Goal: Task Accomplishment & Management: Manage account settings

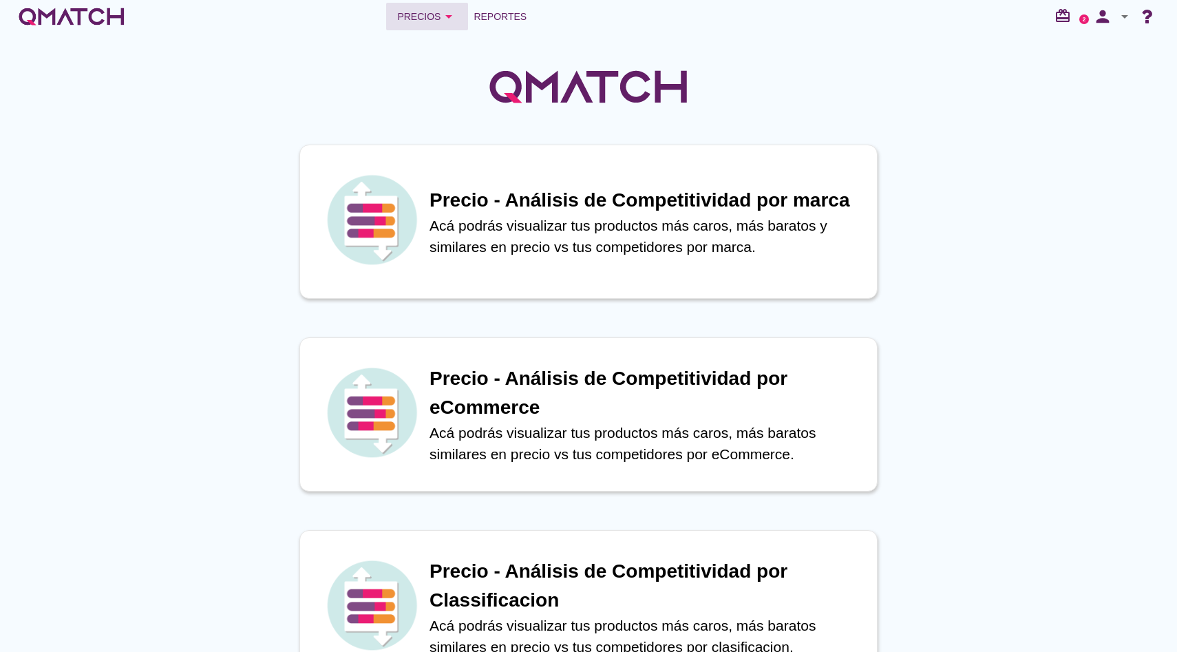
click at [448, 14] on icon "arrow_drop_down" at bounding box center [449, 16] width 17 height 17
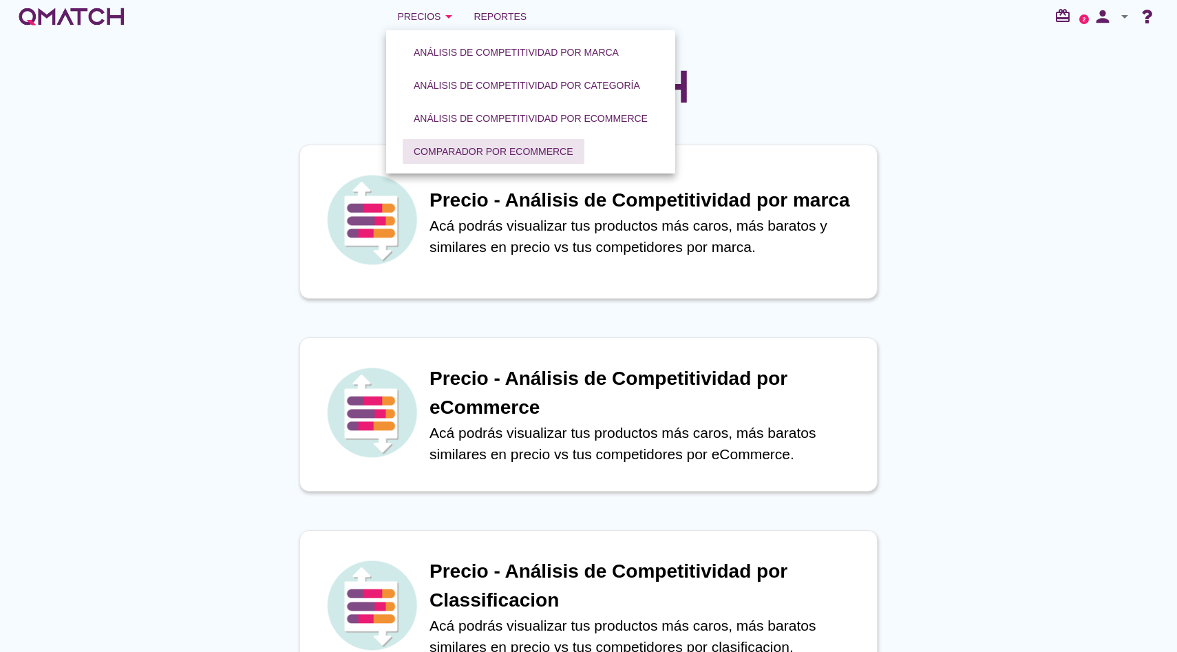
click at [470, 140] on button "Comparador por eCommerce" at bounding box center [494, 151] width 182 height 25
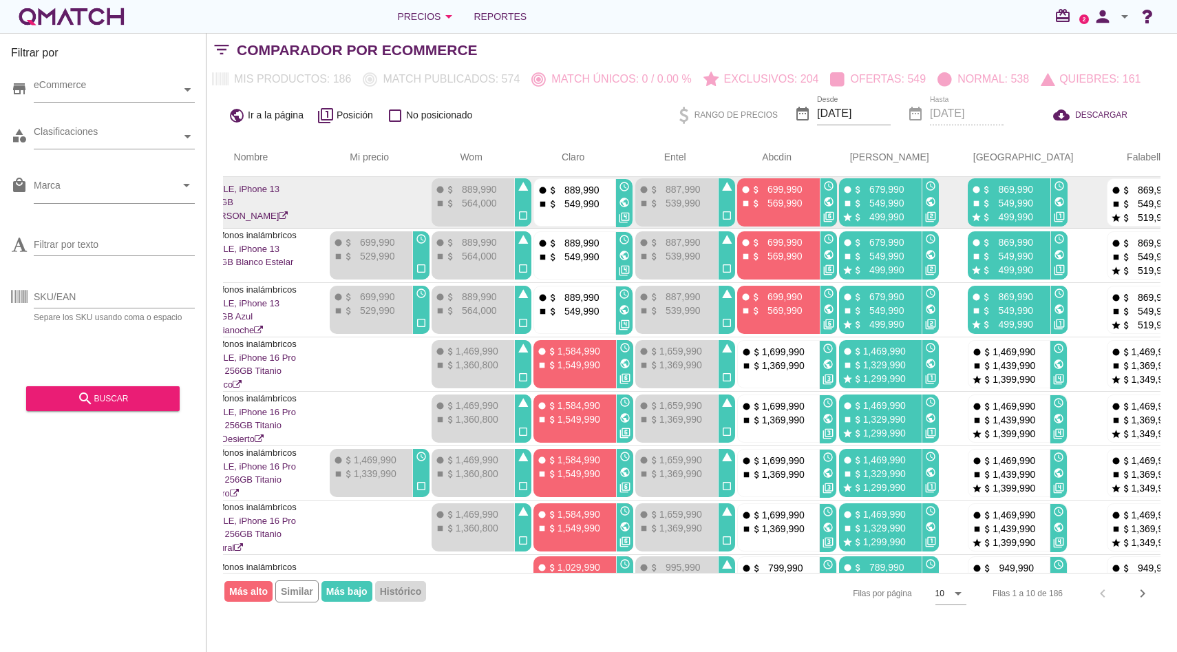
scroll to position [0, 330]
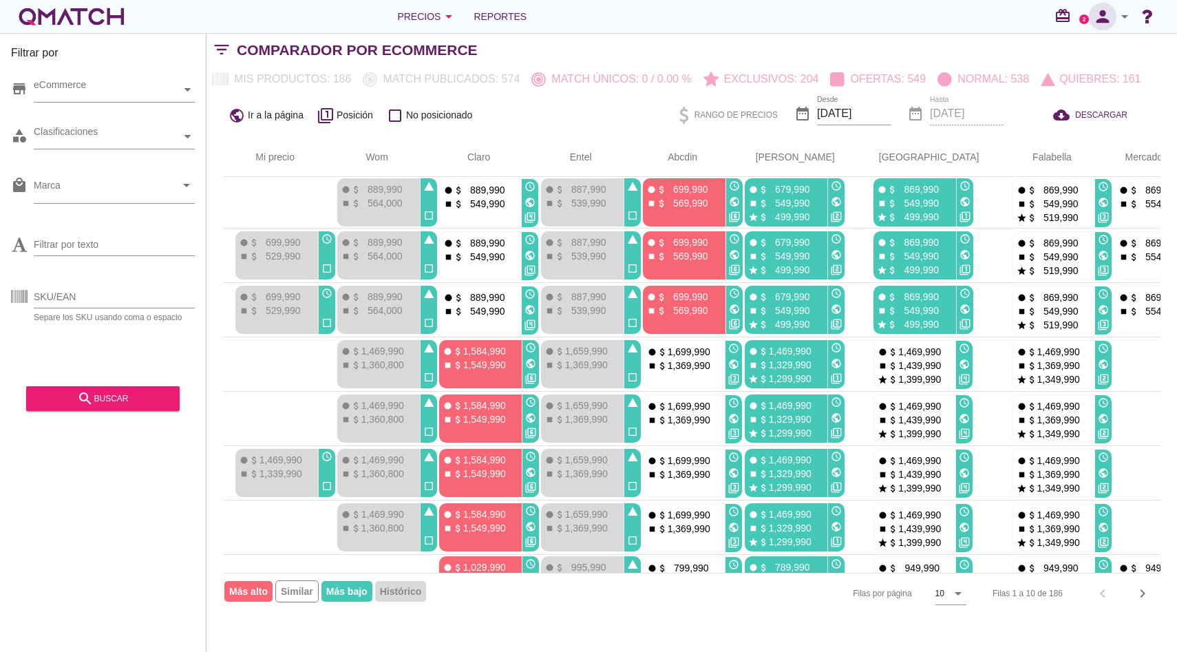
click at [1106, 29] on button "person" at bounding box center [1103, 17] width 28 height 28
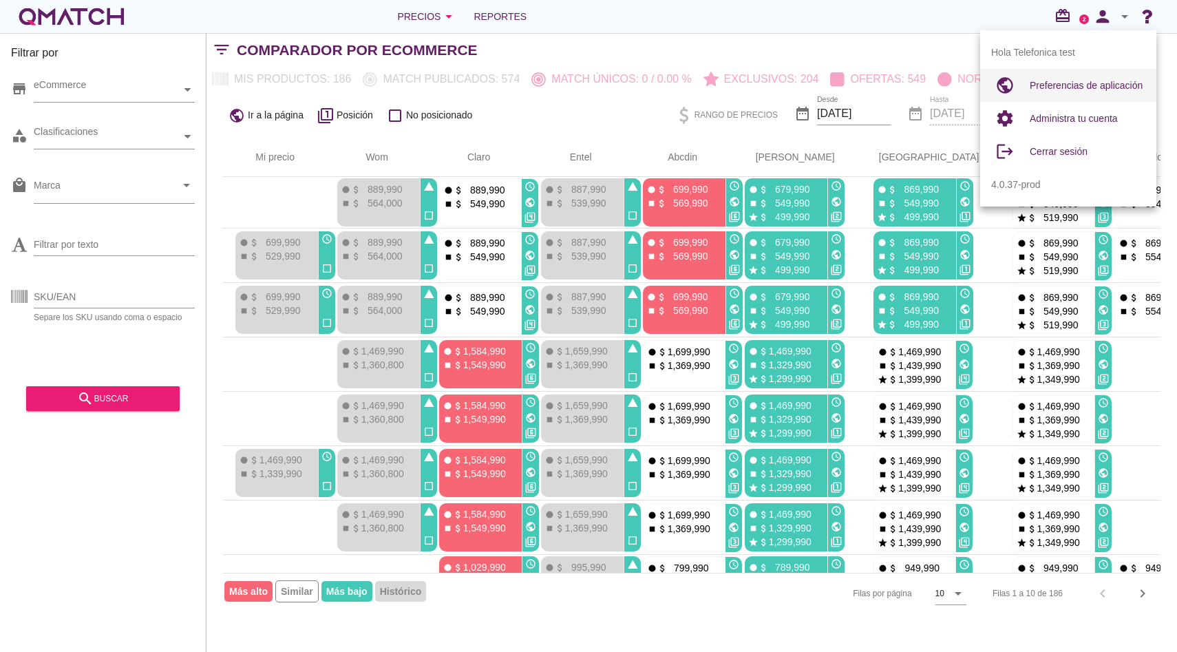
click at [1108, 97] on div "Preferencias de aplicación" at bounding box center [1088, 85] width 116 height 33
radio input "true"
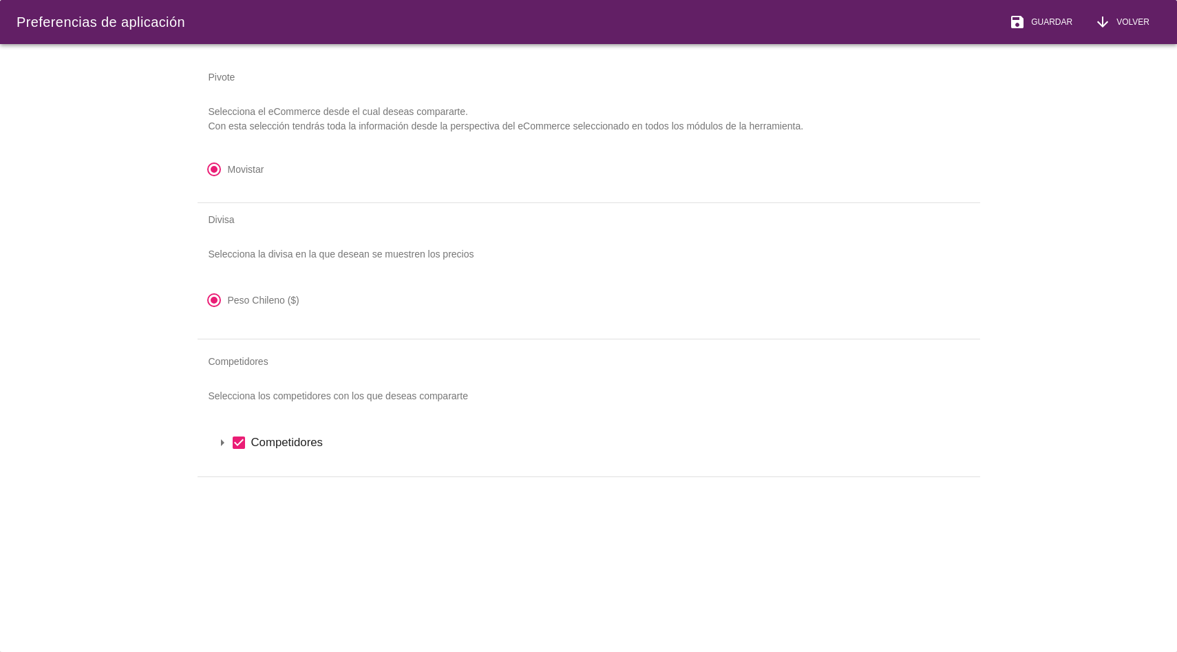
click at [220, 438] on icon "arrow_drop_down" at bounding box center [222, 442] width 17 height 17
click at [233, 467] on icon "arrow_drop_down" at bounding box center [240, 466] width 17 height 17
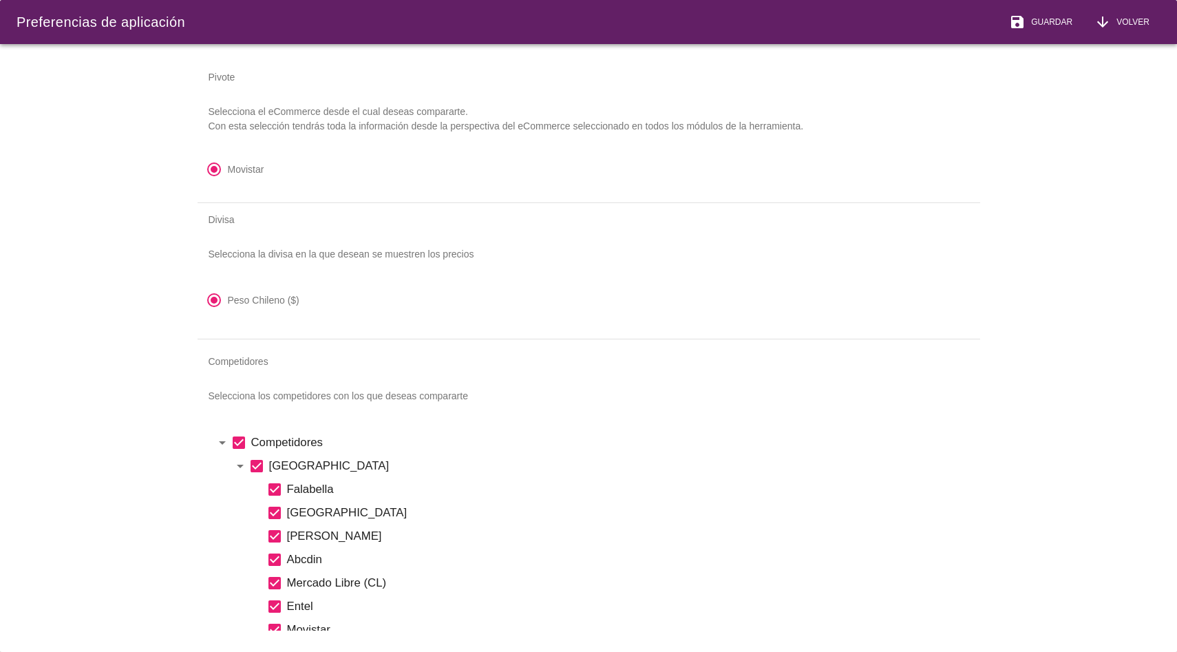
scroll to position [107, 0]
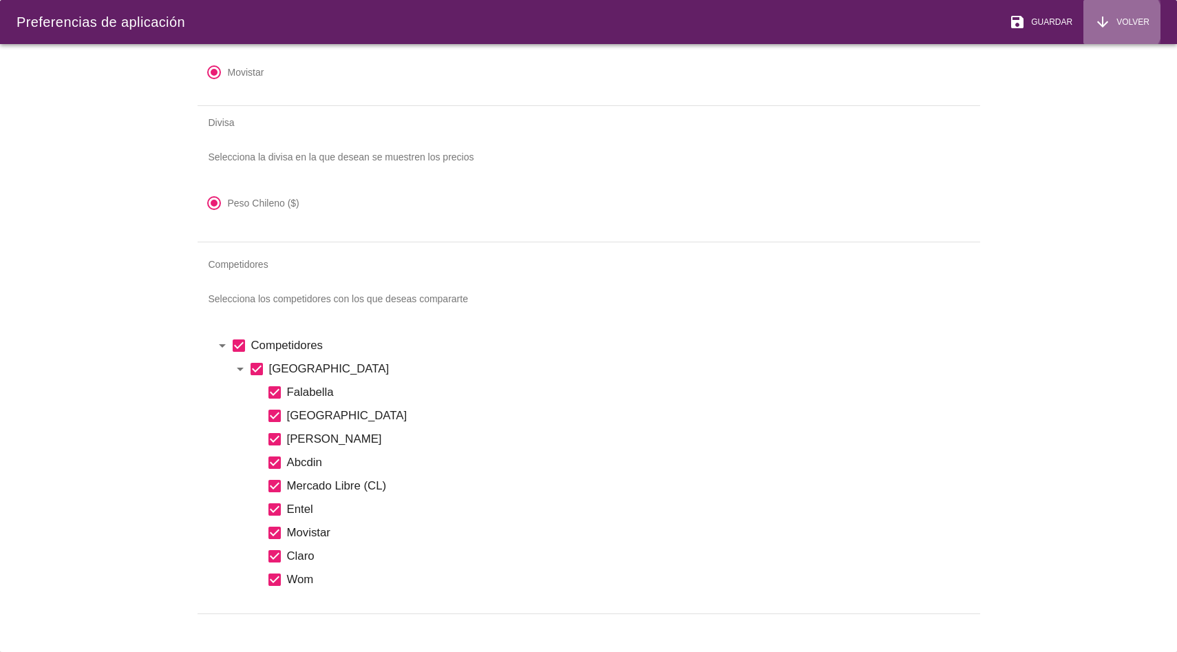
click at [1120, 26] on span "Volver" at bounding box center [1130, 22] width 39 height 12
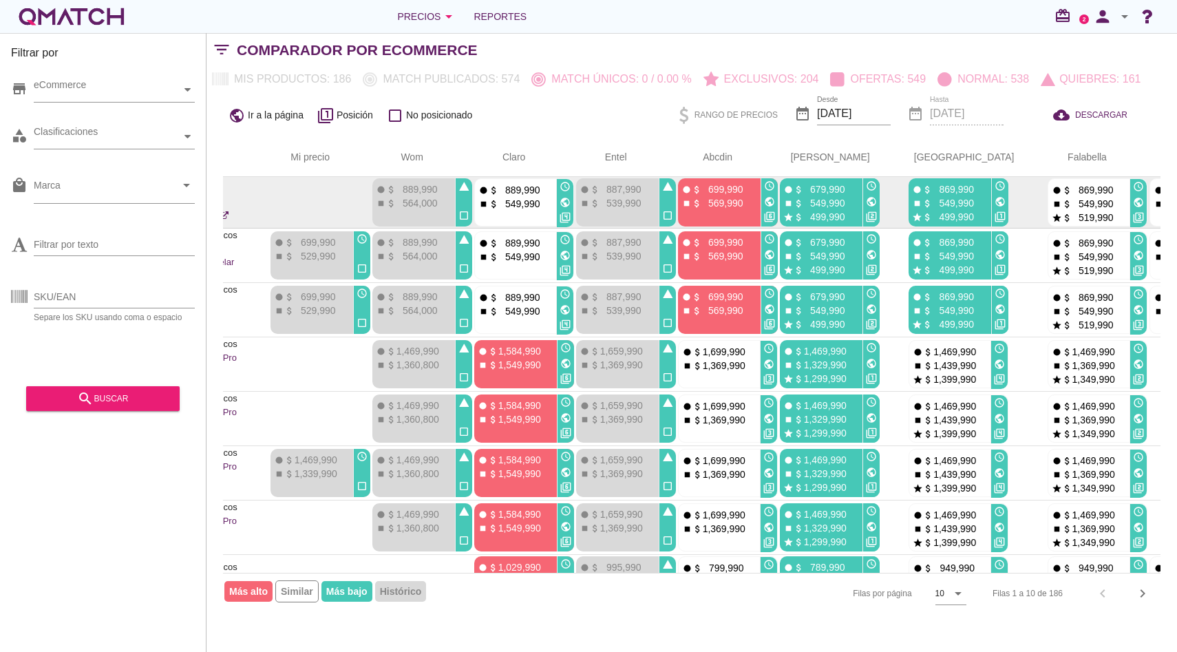
scroll to position [0, 330]
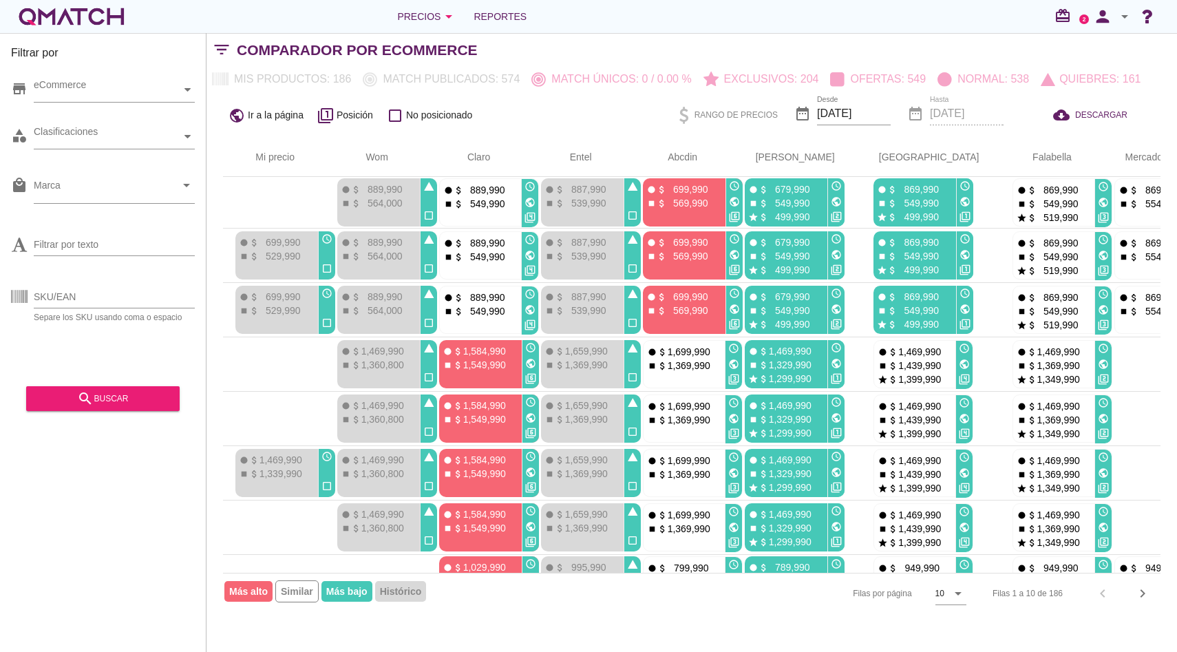
click at [1119, 10] on icon "arrow_drop_down" at bounding box center [1125, 16] width 17 height 17
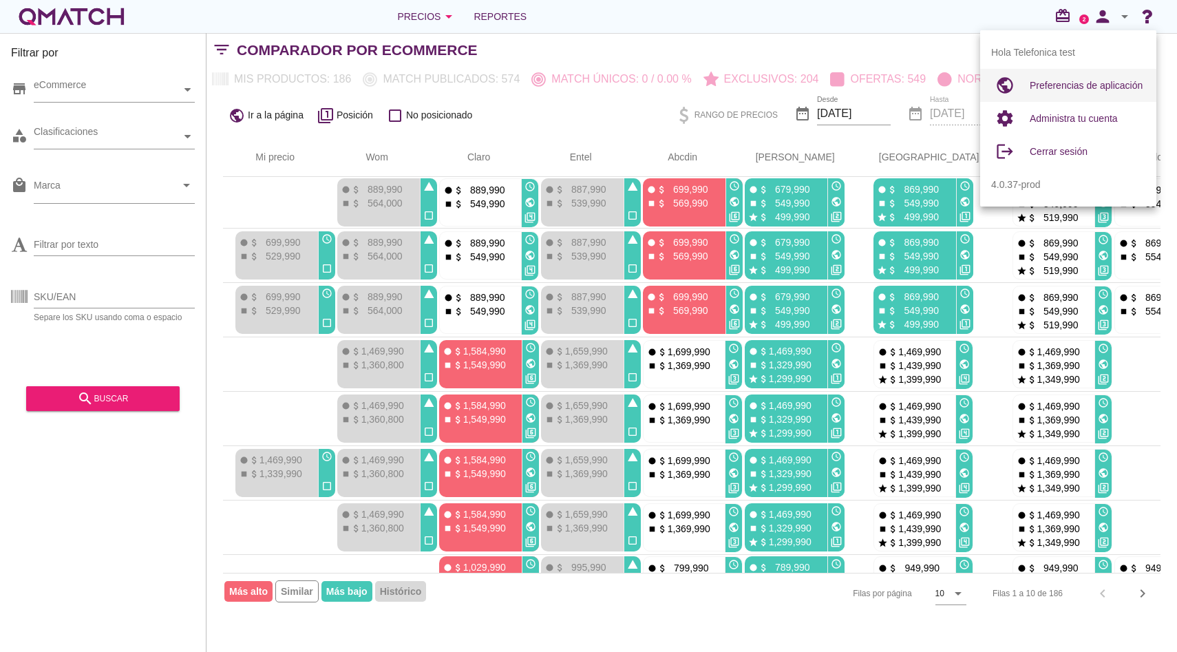
click at [1087, 79] on div "Preferencias de aplicación" at bounding box center [1088, 85] width 116 height 17
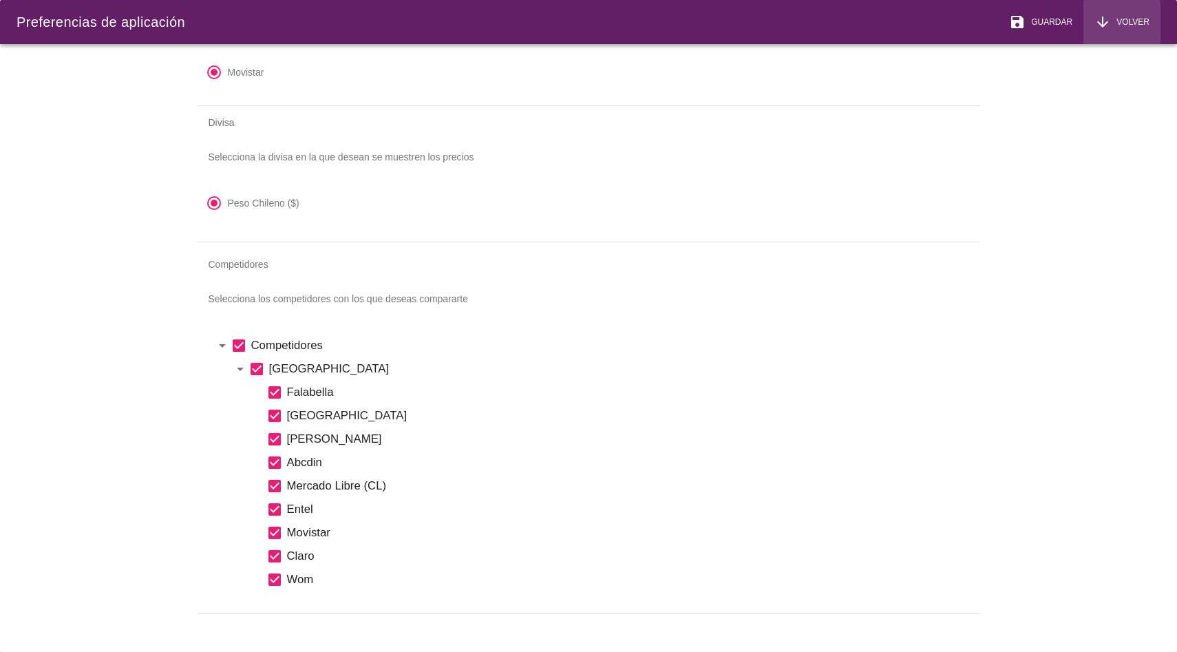
click at [1150, 16] on button "arrow_downward Volver" at bounding box center [1121, 22] width 77 height 44
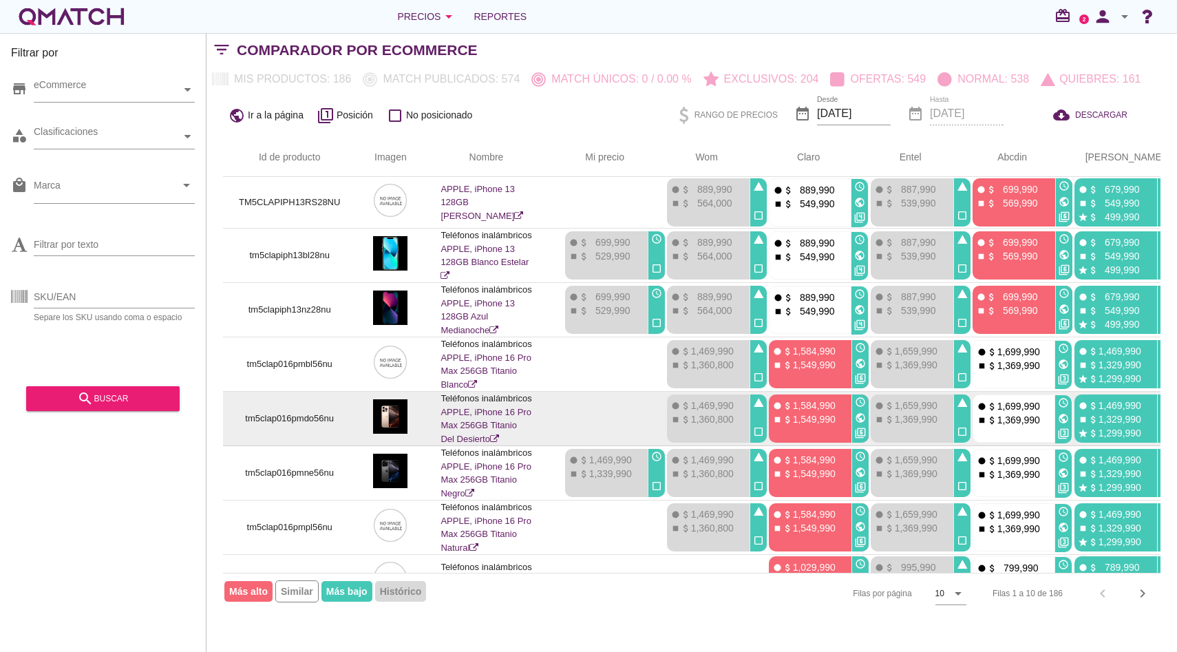
scroll to position [0, 0]
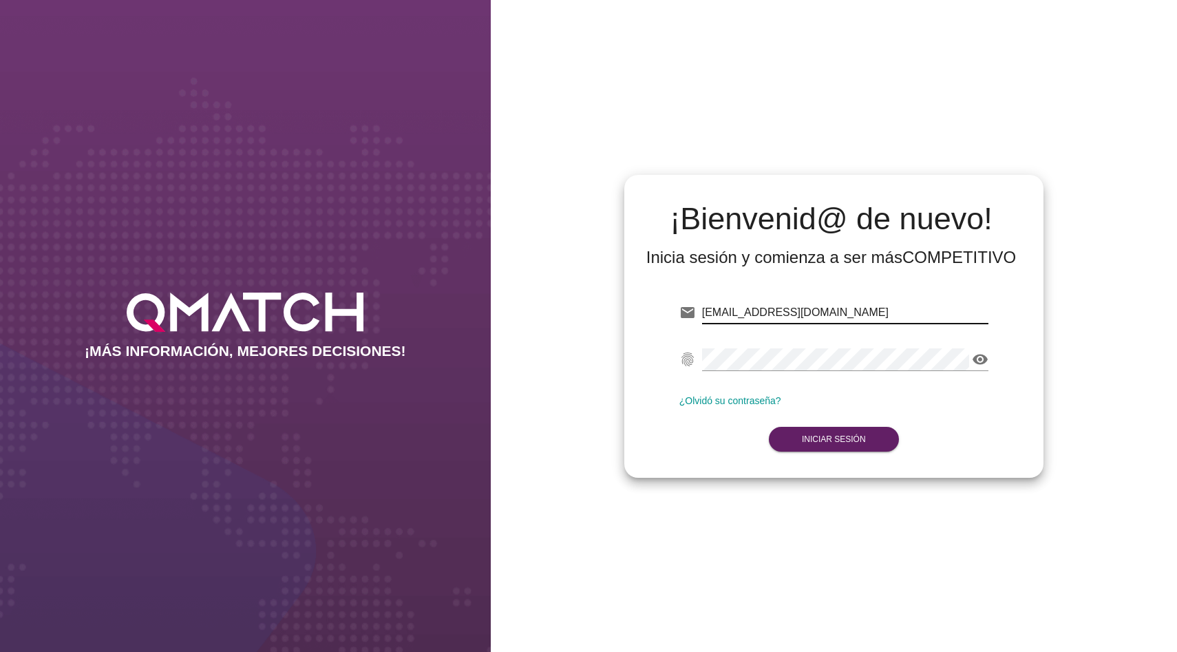
click at [796, 303] on input "[EMAIL_ADDRESS][DOMAIN_NAME]" at bounding box center [845, 313] width 286 height 22
type input "[EMAIL_ADDRESS][DOMAIN_NAME]"
